Goal: Information Seeking & Learning: Learn about a topic

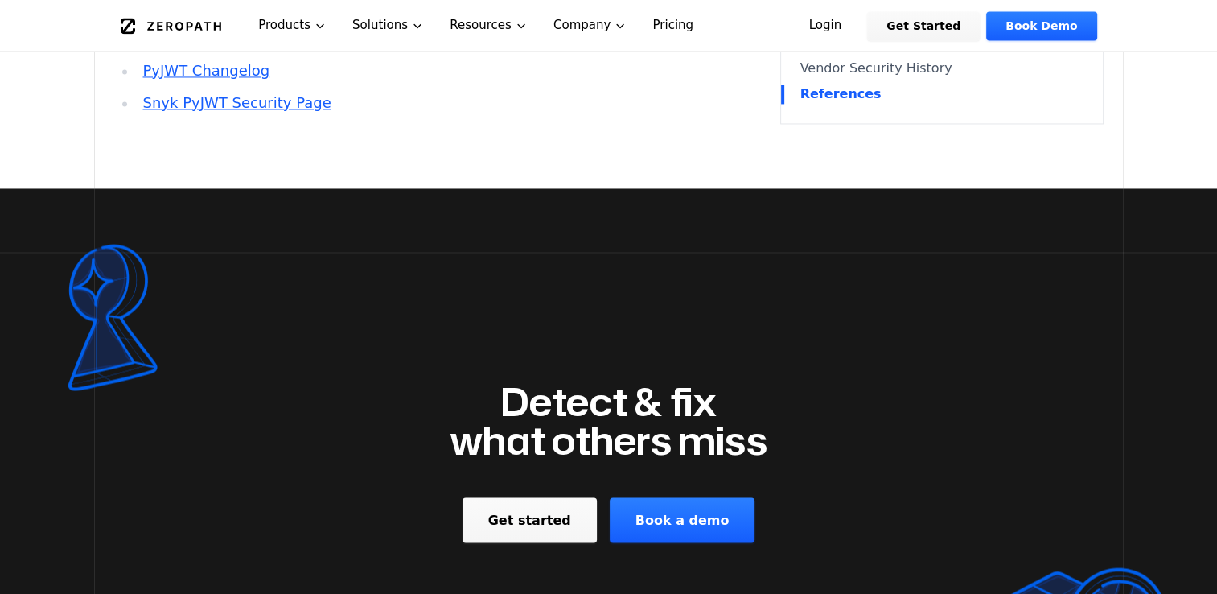
scroll to position [1917, 0]
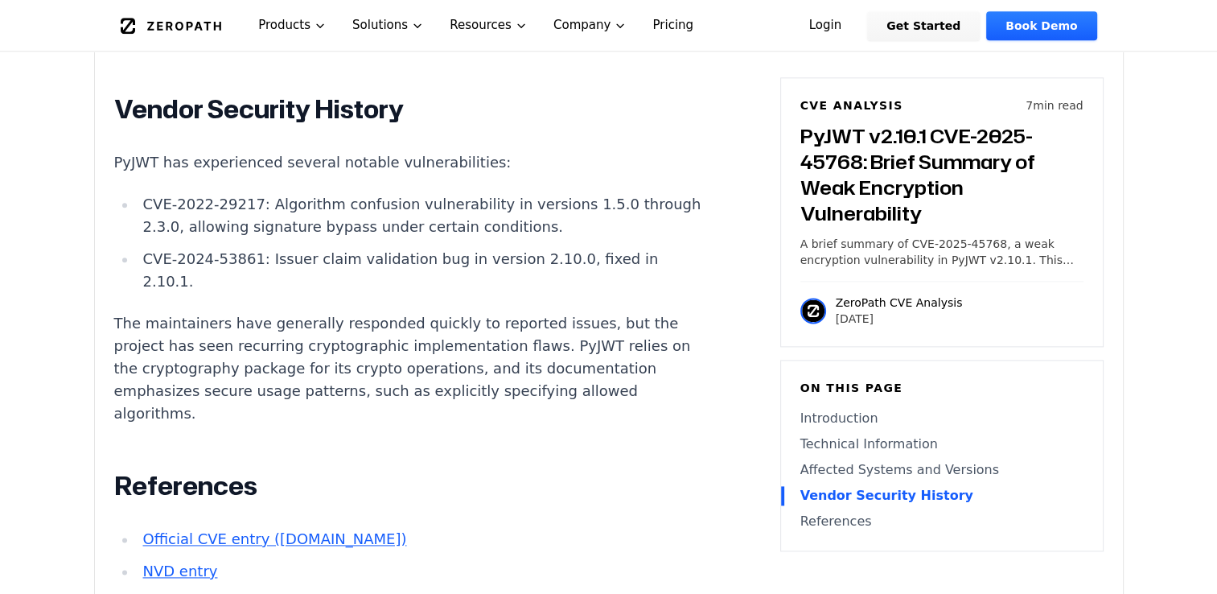
scroll to position [2333, 0]
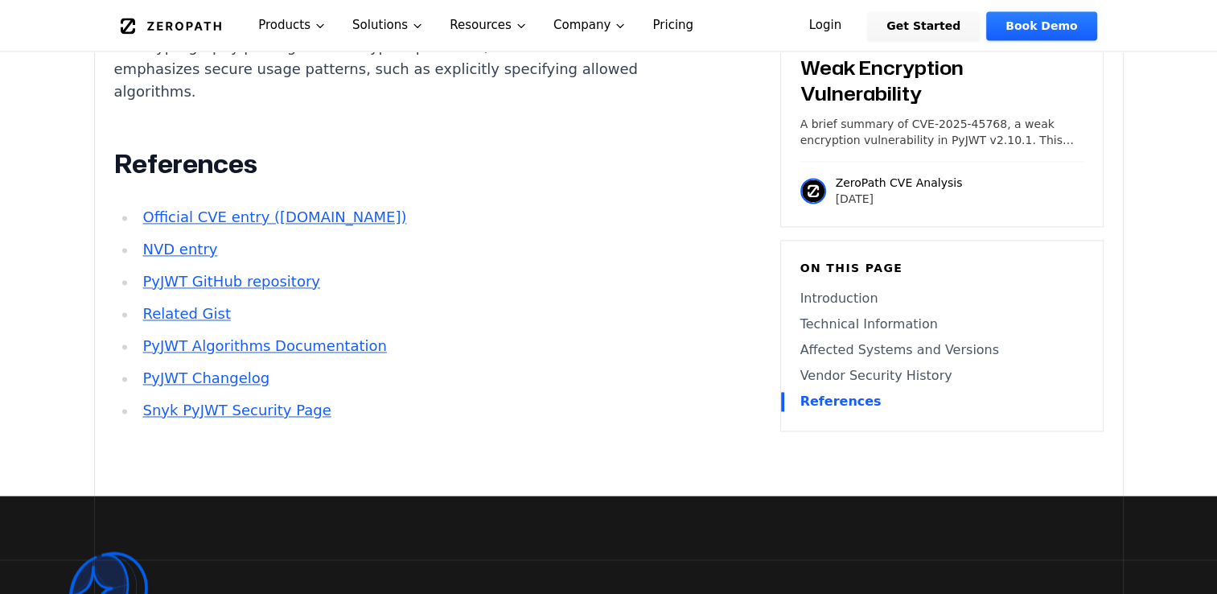
drag, startPoint x: 1133, startPoint y: 187, endPoint x: 1118, endPoint y: 189, distance: 14.6
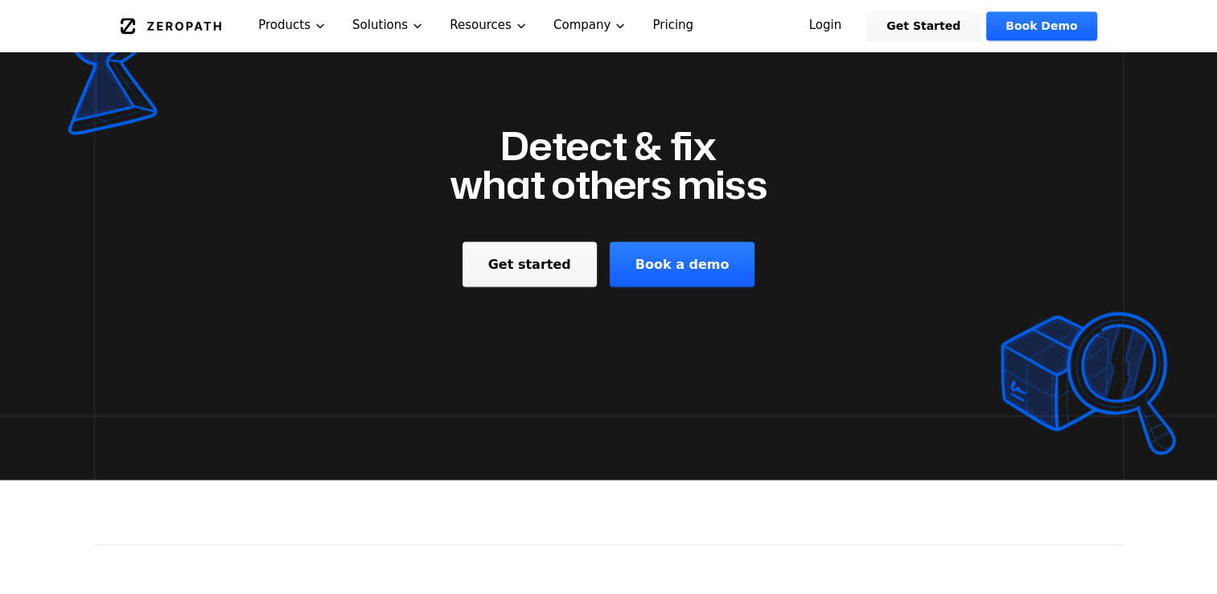
scroll to position [3540, 0]
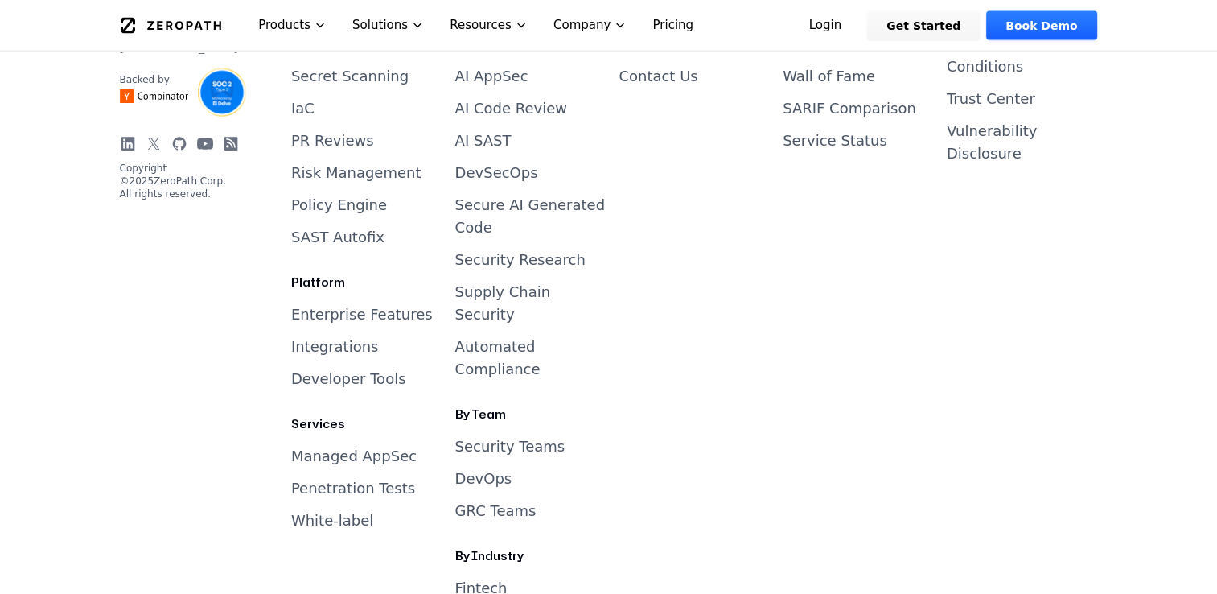
click at [317, 447] on link "Managed AppSec" at bounding box center [354, 455] width 126 height 17
click at [327, 306] on link "Enterprise Features" at bounding box center [362, 314] width 142 height 17
